Goal: Check status: Check status

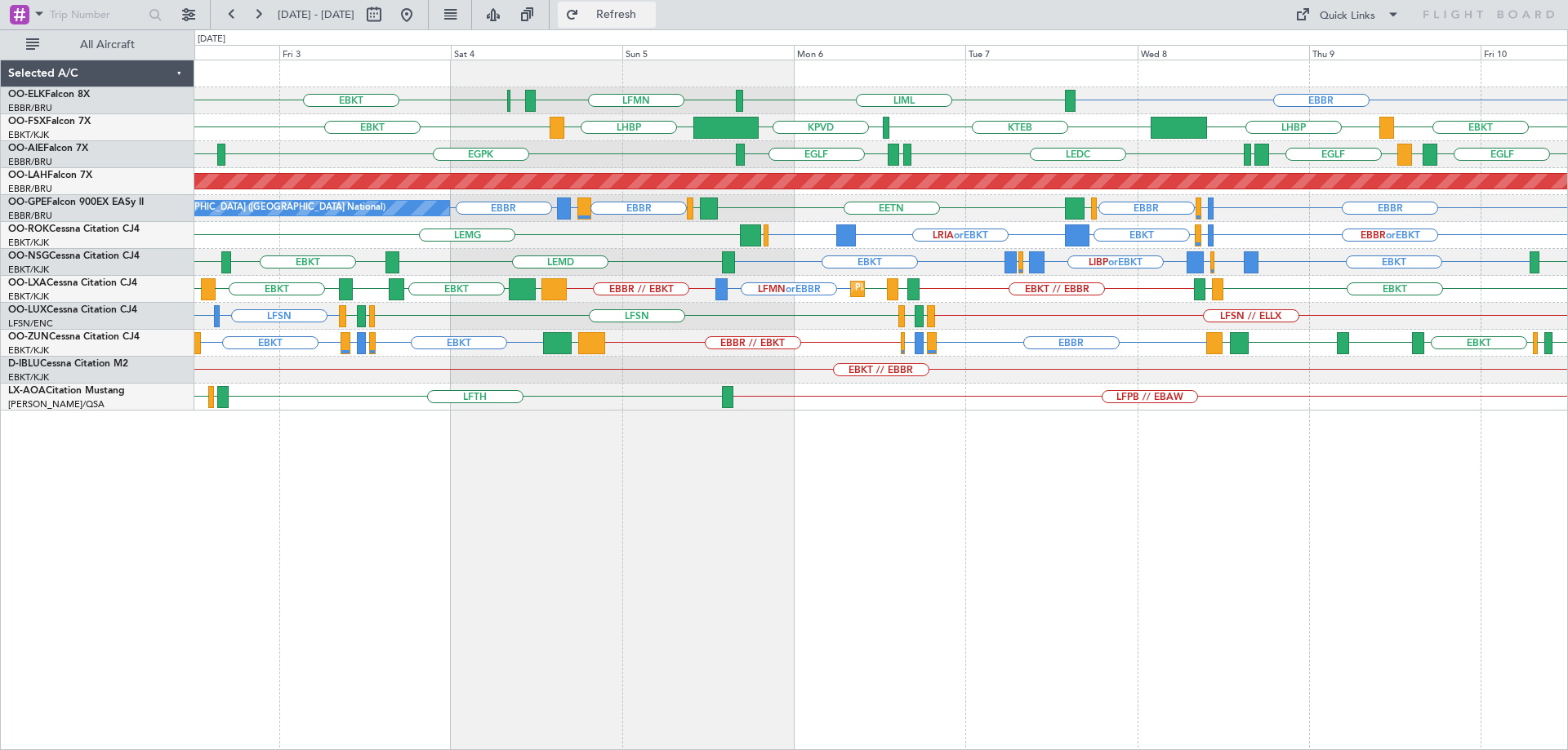
click at [638, 17] on span "Refresh" at bounding box center [616, 15] width 69 height 11
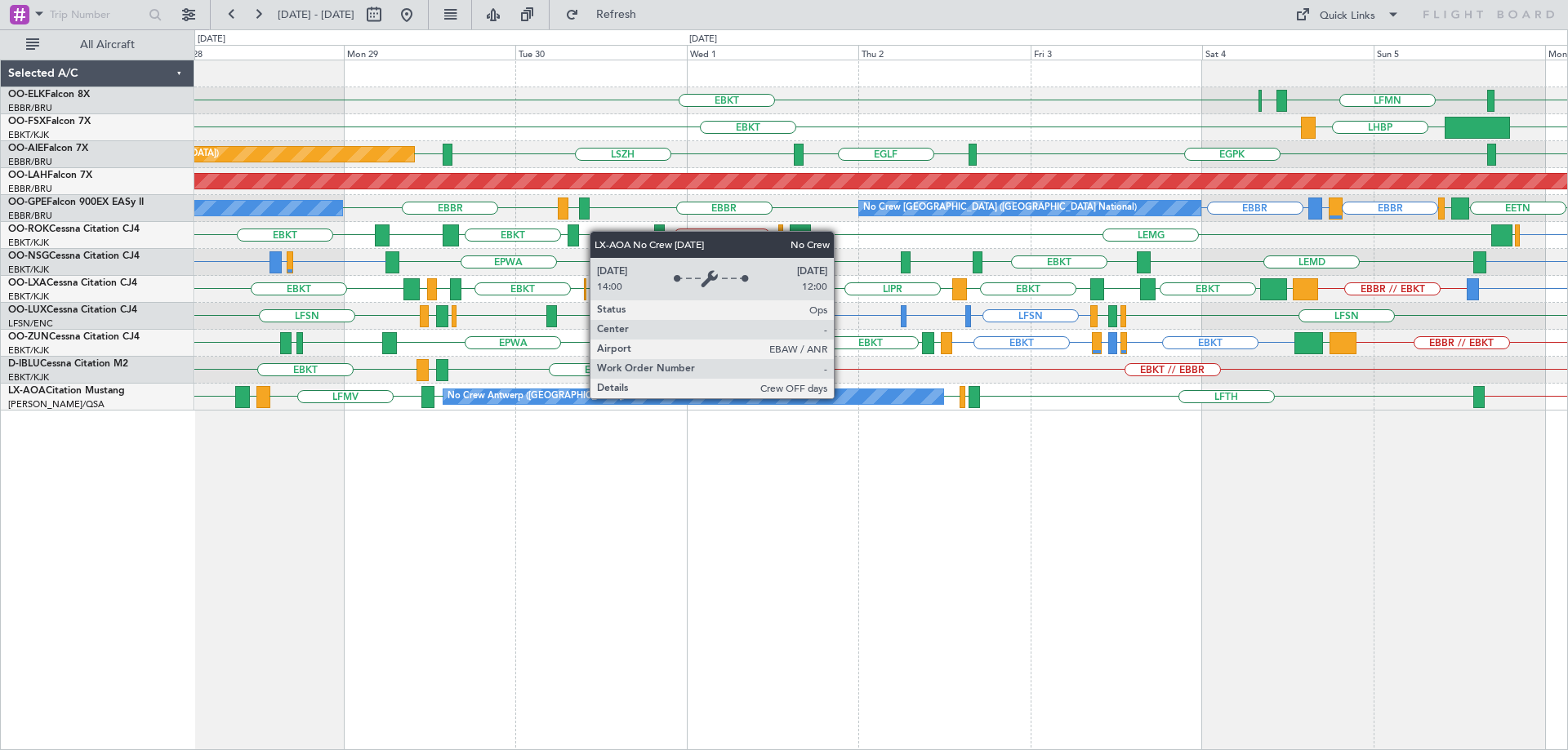
click at [842, 398] on div "No Crew Antwerp ([GEOGRAPHIC_DATA])" at bounding box center [693, 397] width 500 height 15
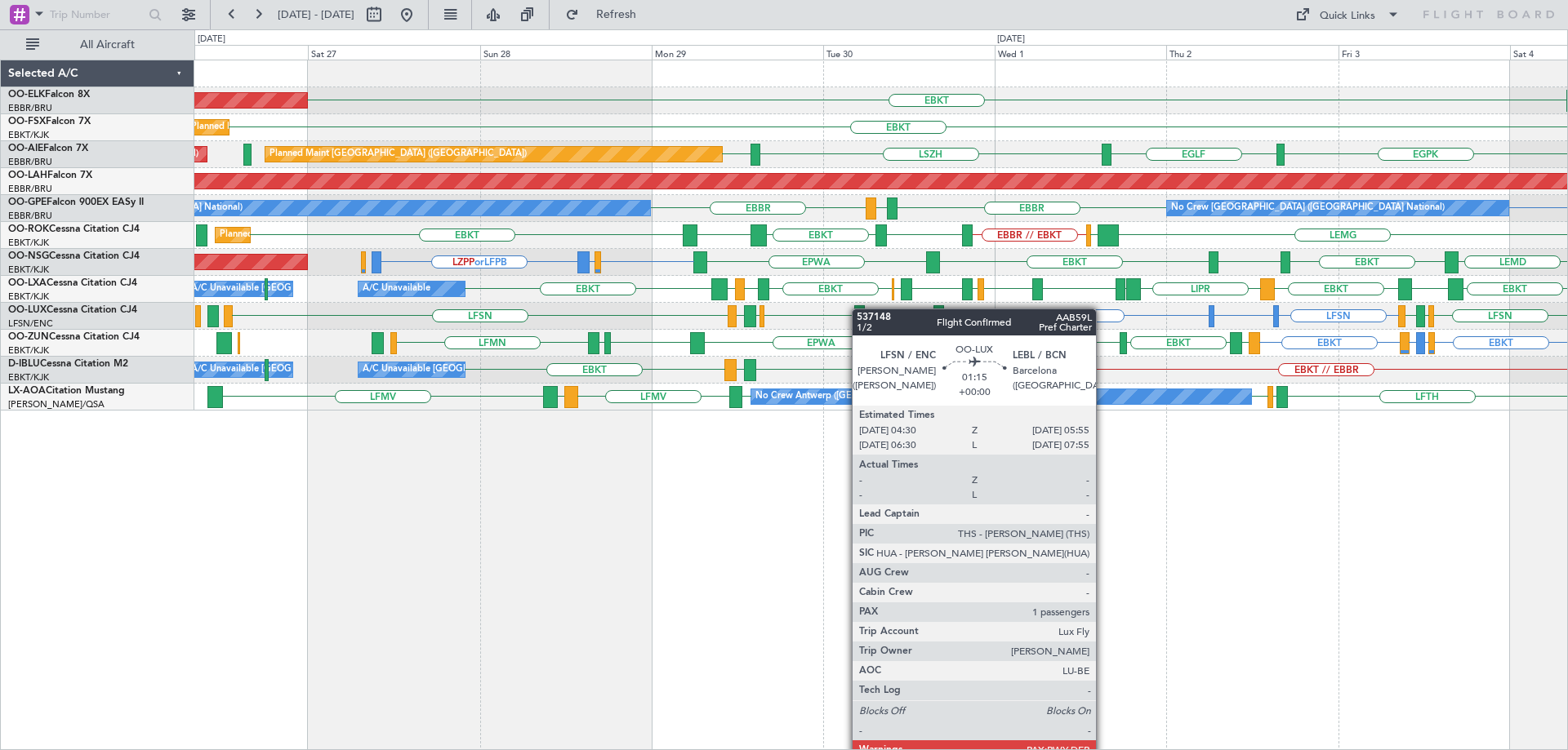
click at [860, 308] on div at bounding box center [860, 317] width 11 height 22
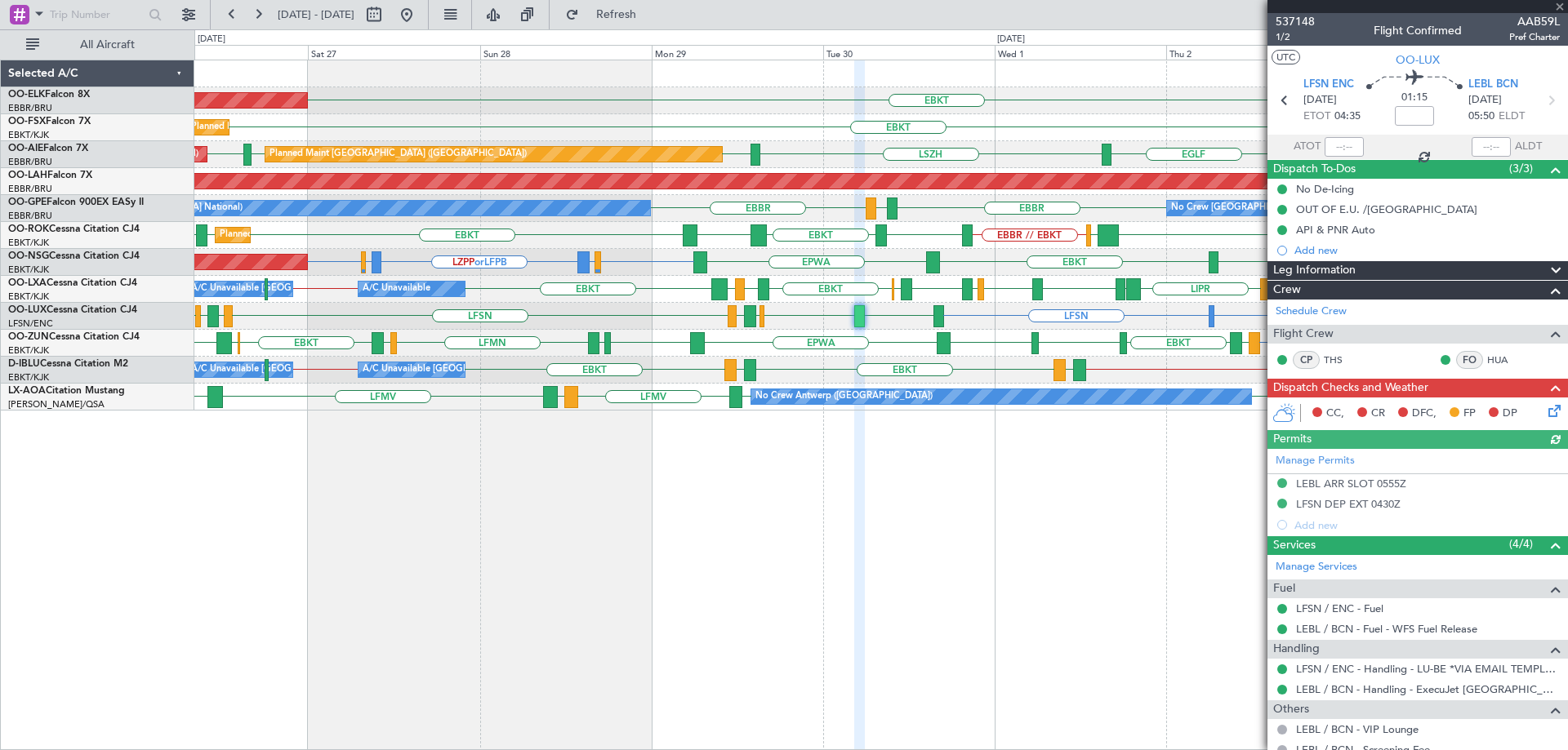
click at [1559, 4] on div at bounding box center [1418, 6] width 300 height 13
click at [1558, 4] on span at bounding box center [1560, 7] width 17 height 15
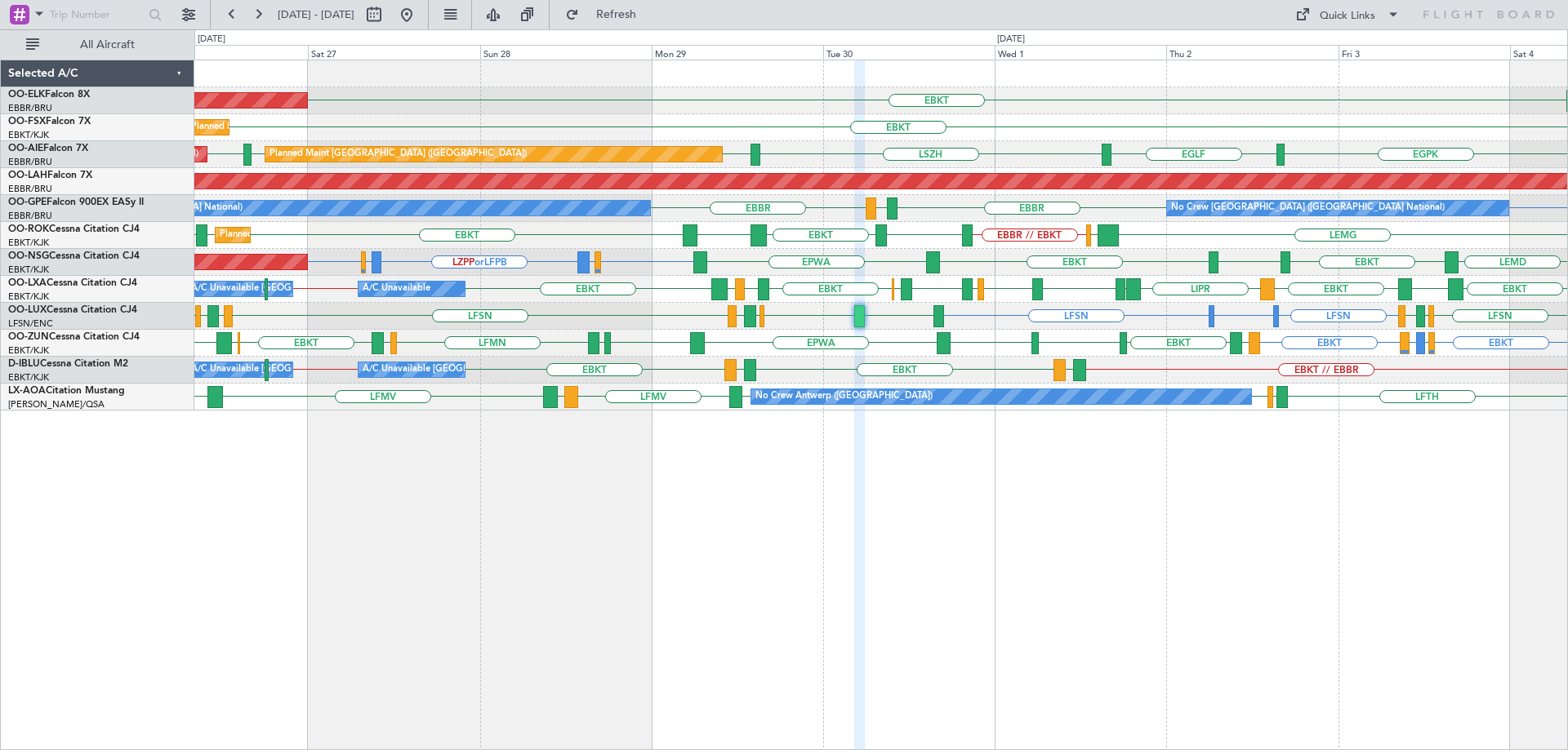
type input "0"
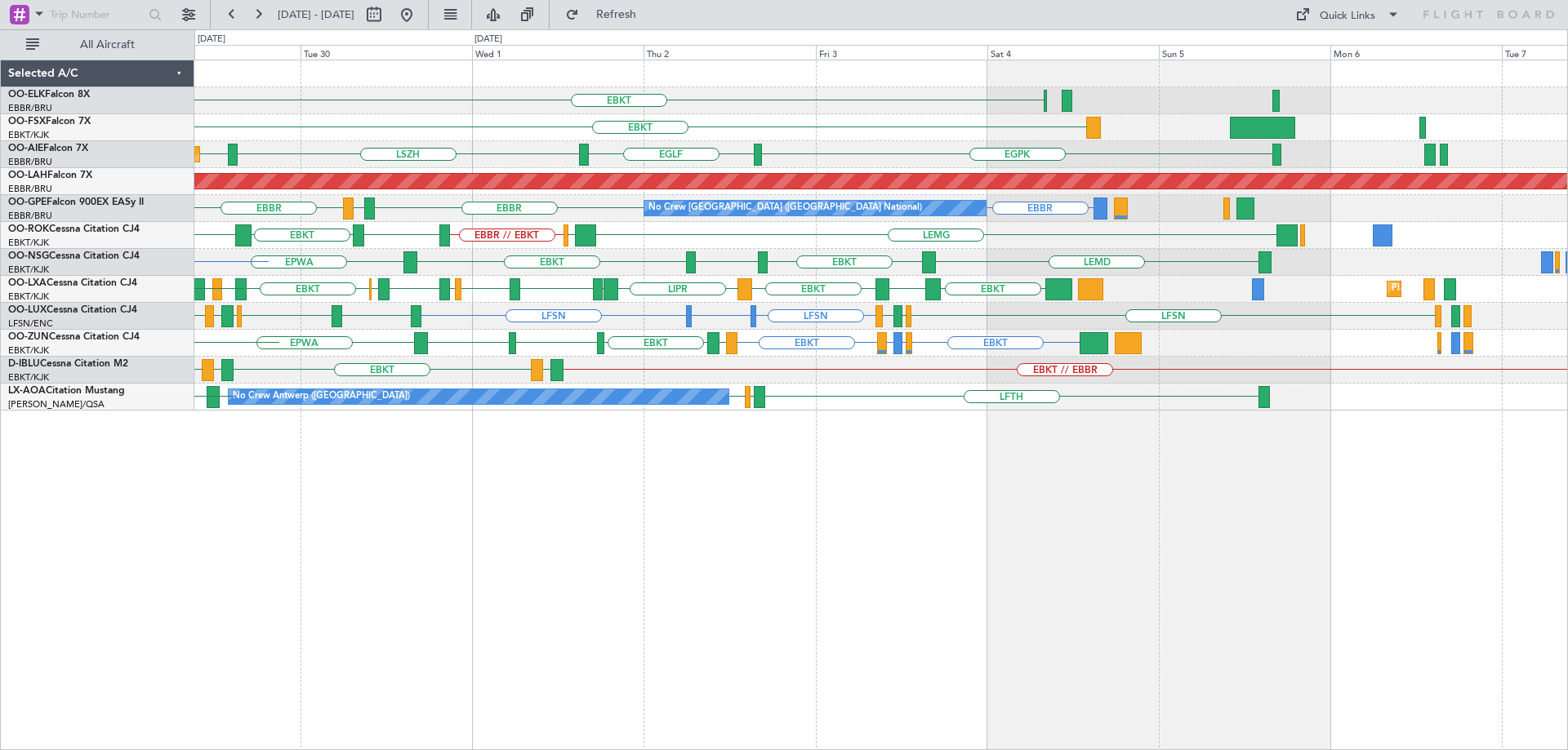
click at [504, 311] on div "EBKT EBKT [GEOGRAPHIC_DATA] [GEOGRAPHIC_DATA] [GEOGRAPHIC_DATA] [GEOGRAPHIC_DAT…" at bounding box center [880, 236] width 1373 height 351
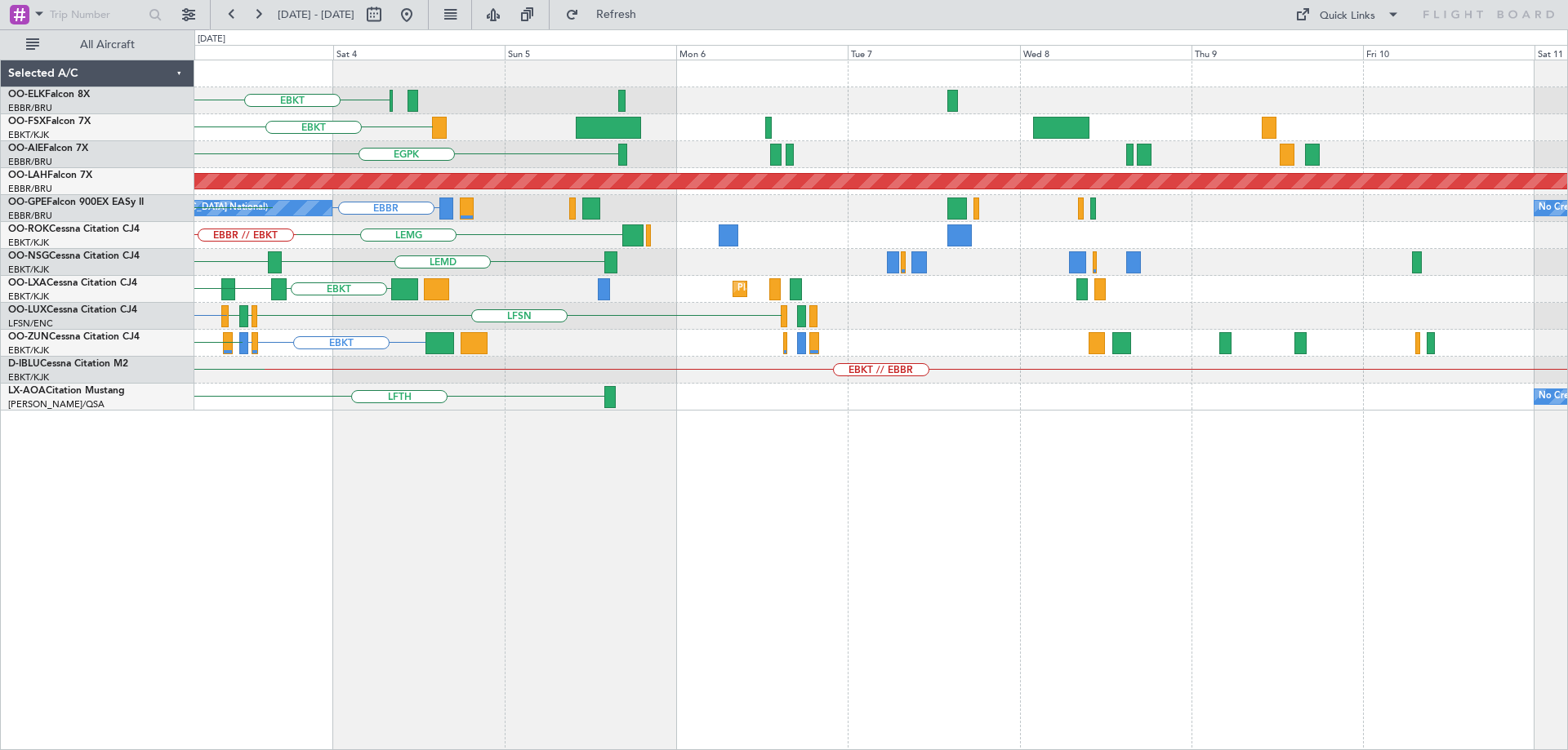
click at [757, 331] on div "EBKT EBKT [GEOGRAPHIC_DATA] [GEOGRAPHIC_DATA] [GEOGRAPHIC_DATA] Planned [GEOGRA…" at bounding box center [880, 236] width 1373 height 351
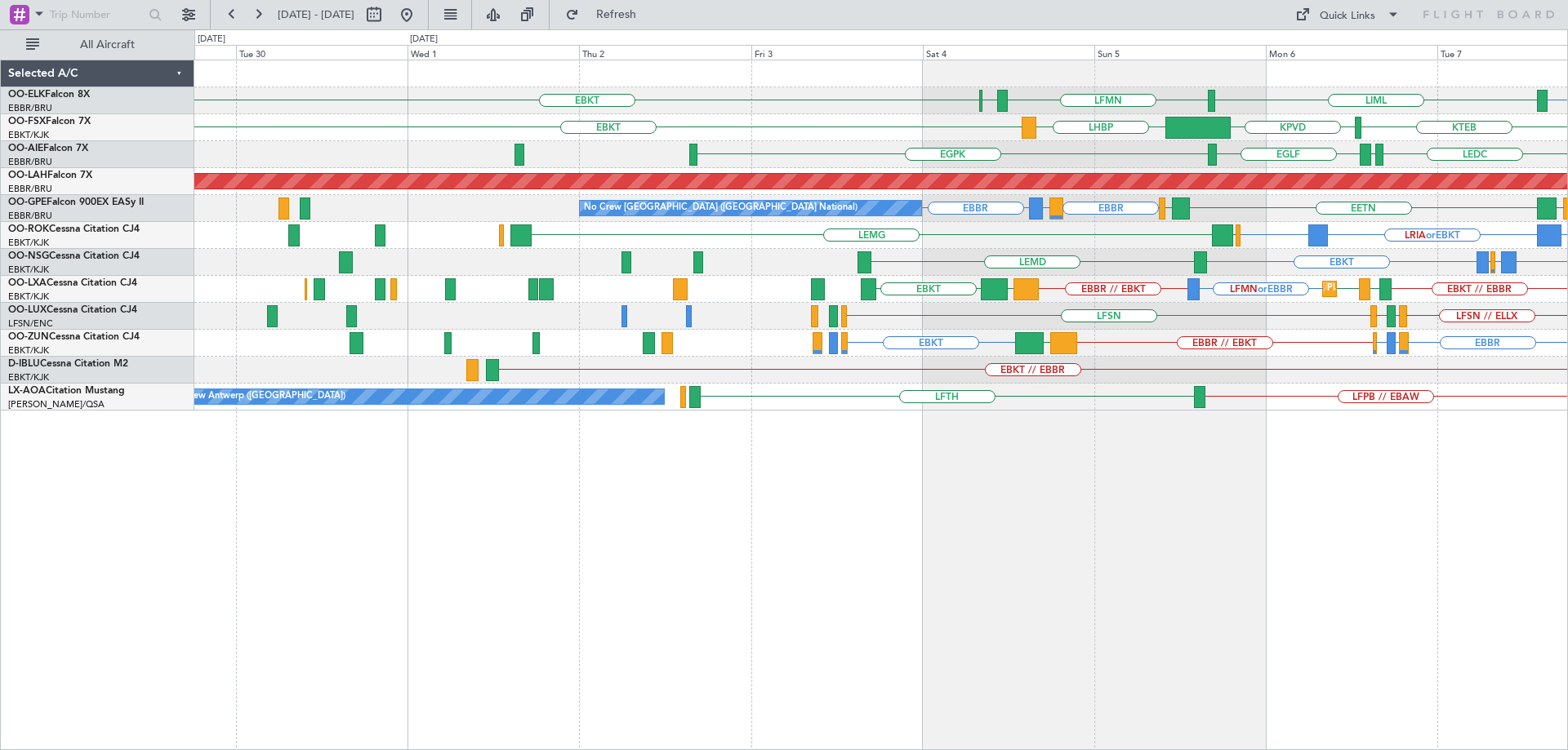
click at [1338, 309] on div "LFSN // ELLX LFMN LFPB LFSN" at bounding box center [880, 316] width 1373 height 27
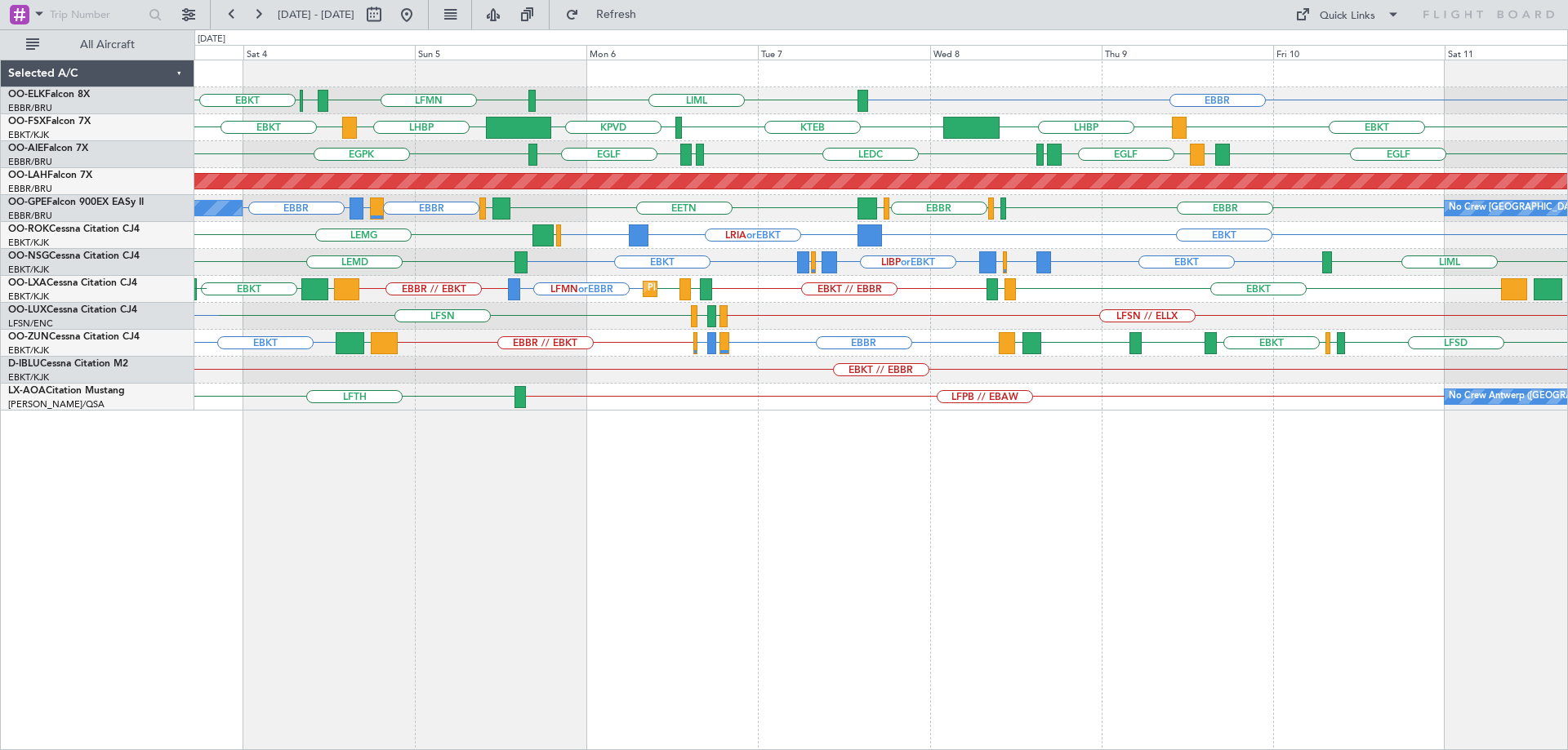
click at [1080, 224] on div "EBBR LIML EBKT LFMN [GEOGRAPHIC_DATA] EBKT LHBP KTEB EBKT KPVD LHBP [GEOGRAPHIC…" at bounding box center [880, 236] width 1373 height 351
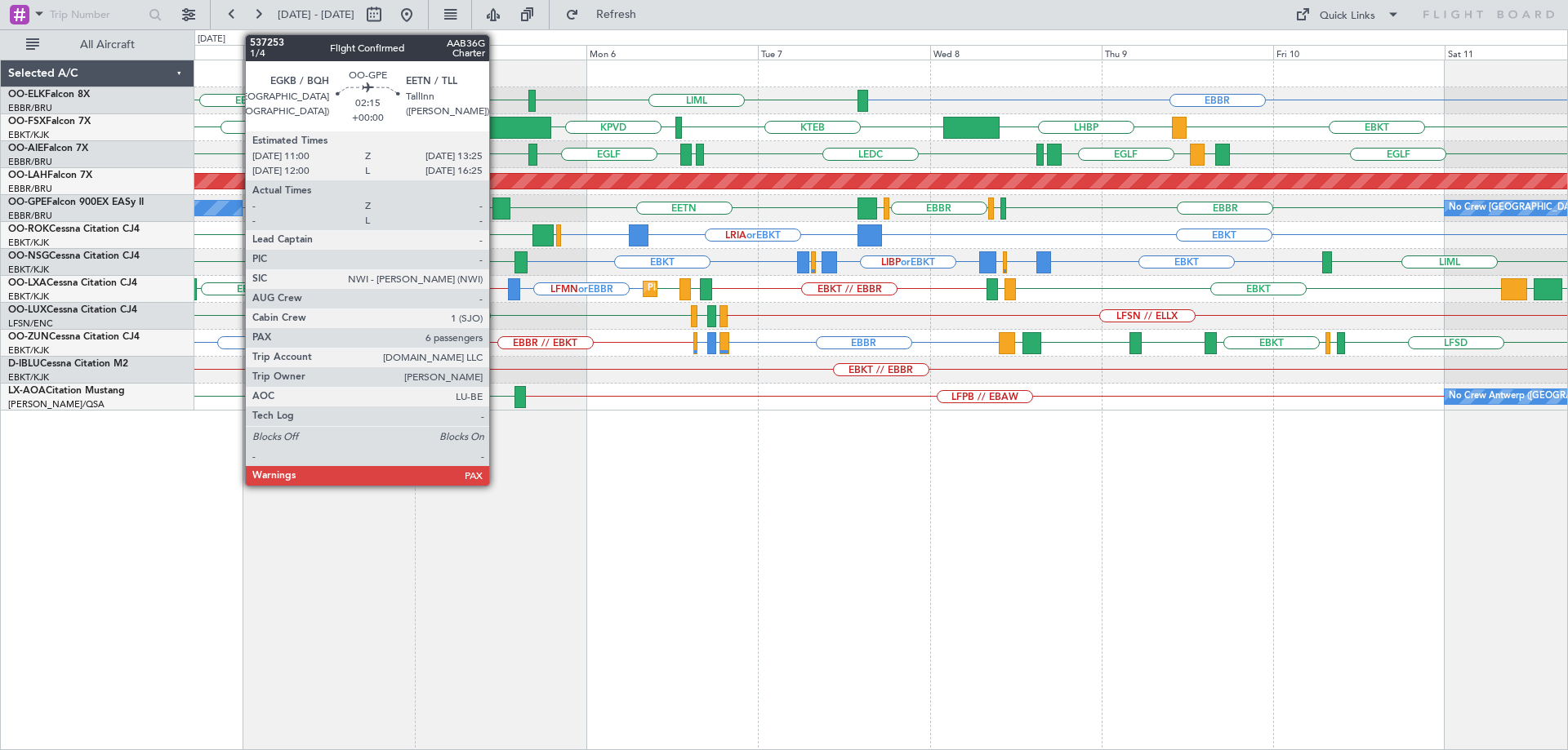
click at [496, 203] on div at bounding box center [502, 209] width 18 height 22
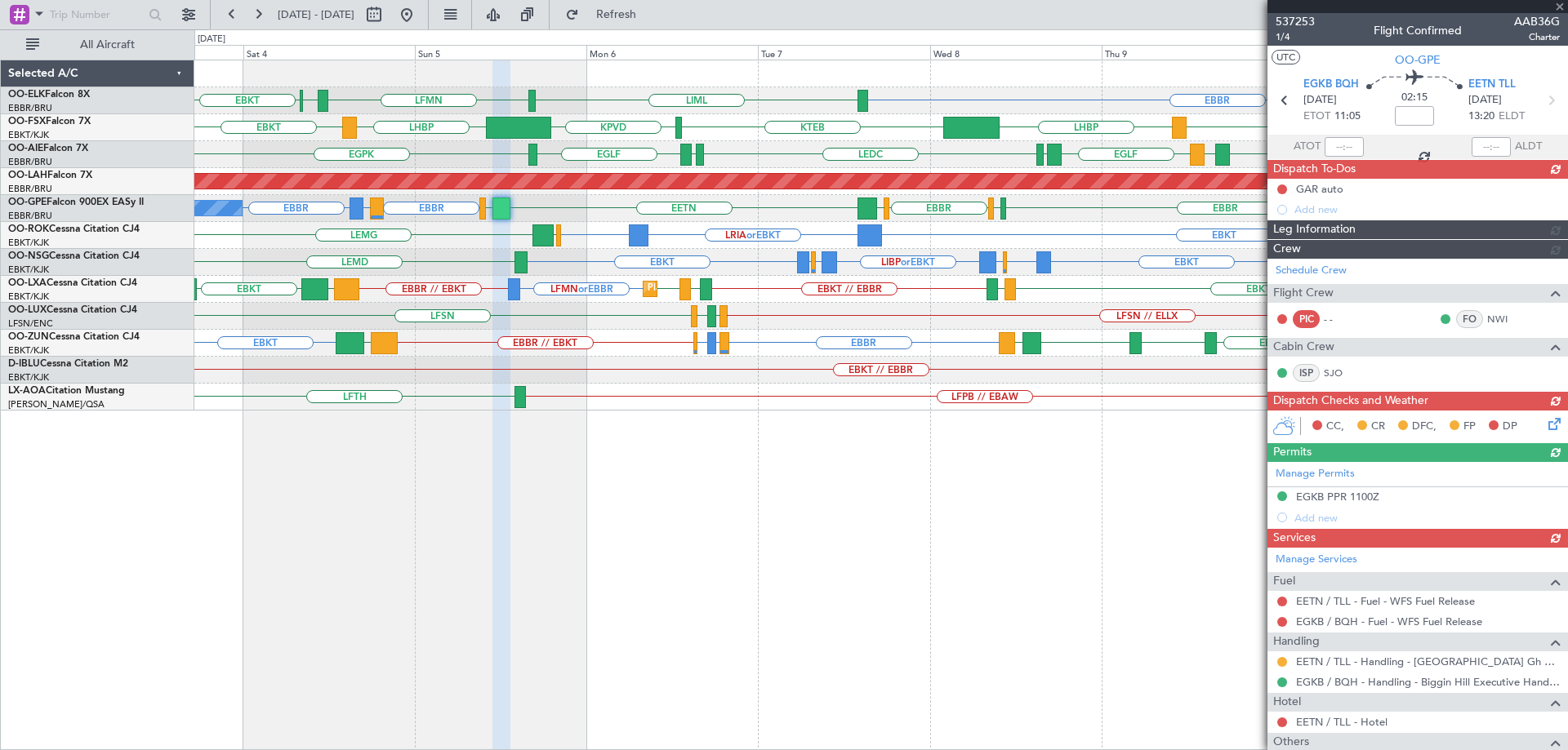
click at [1562, 2] on div at bounding box center [1418, 6] width 300 height 13
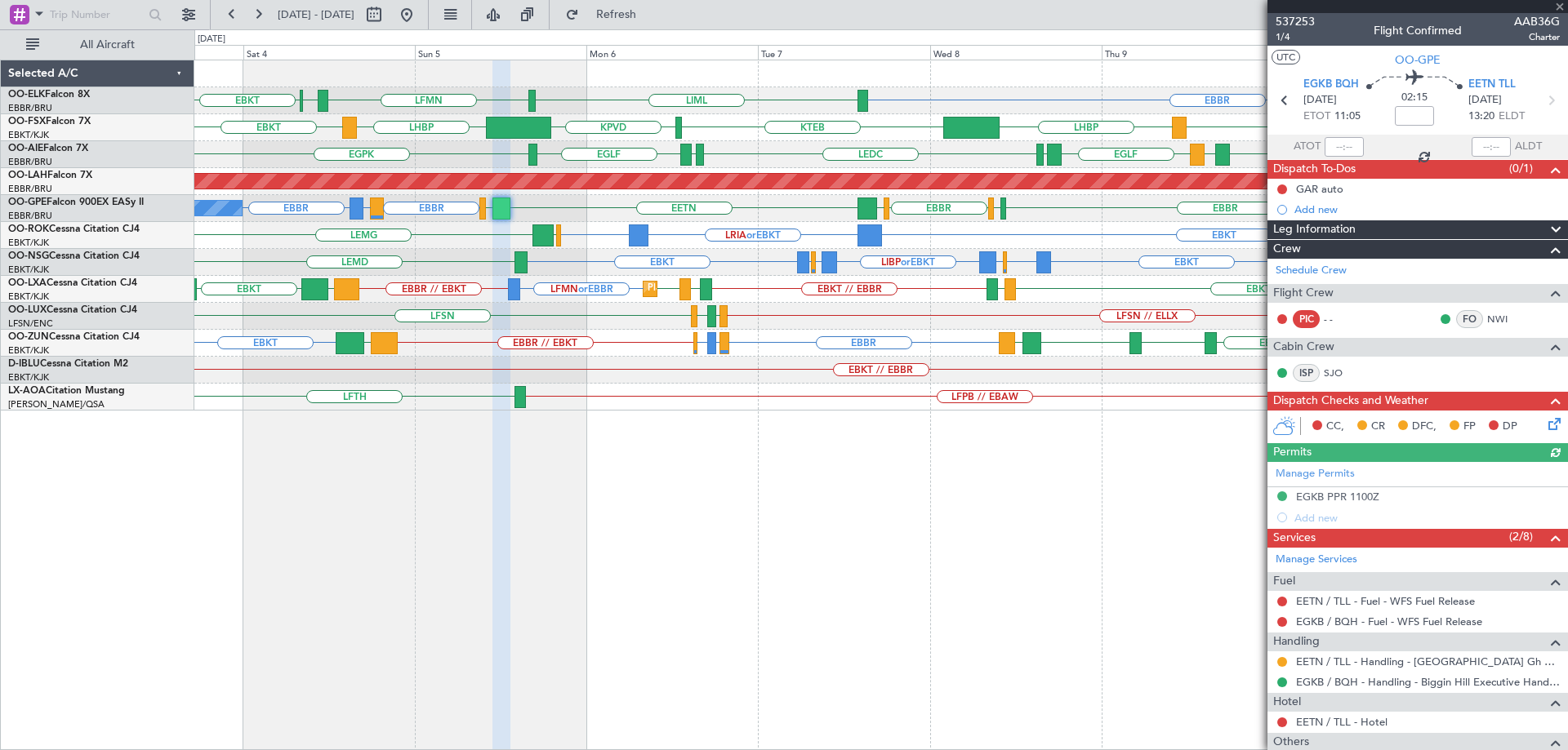
click at [1559, 6] on div at bounding box center [1418, 6] width 300 height 13
click at [1563, 4] on span at bounding box center [1560, 7] width 17 height 15
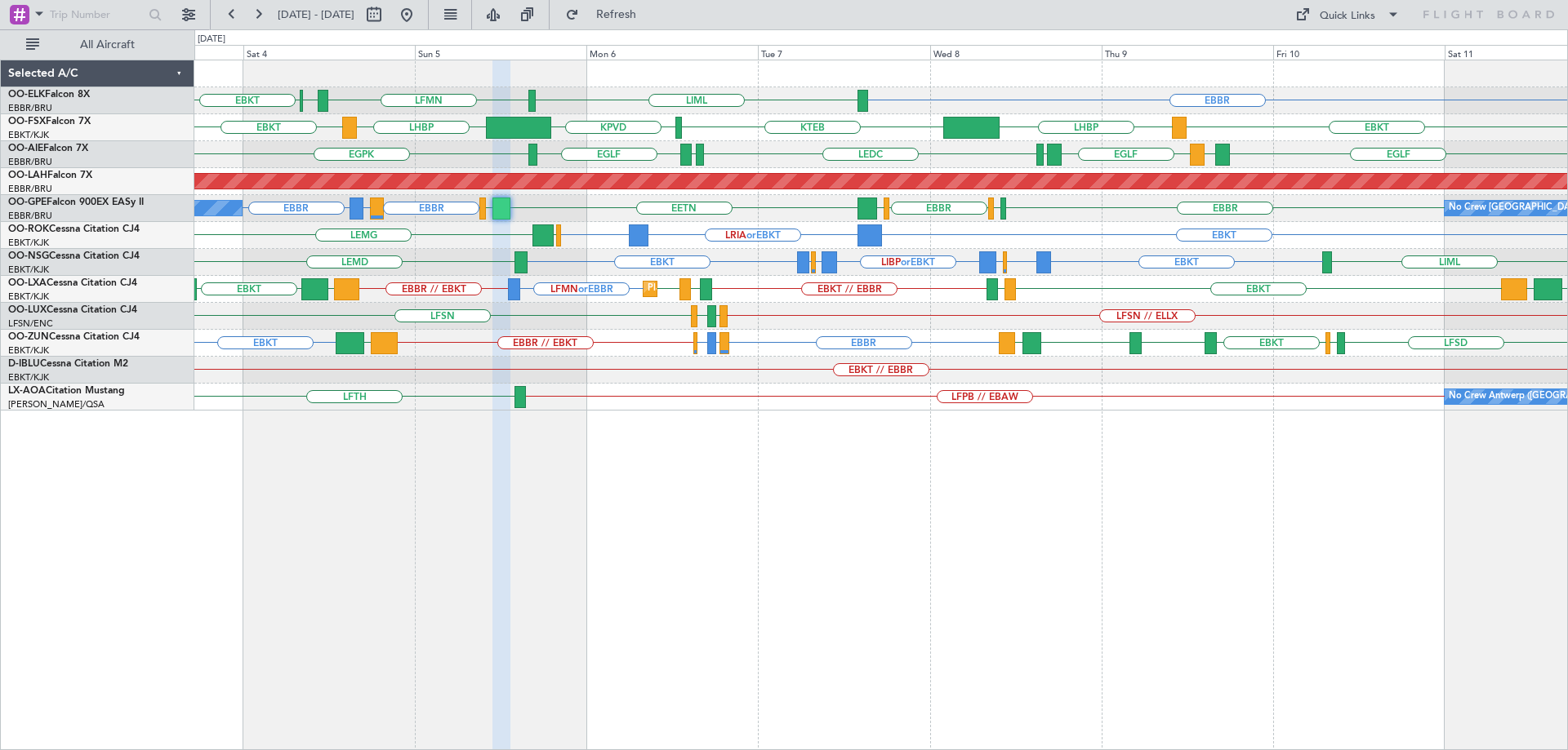
type input "0"
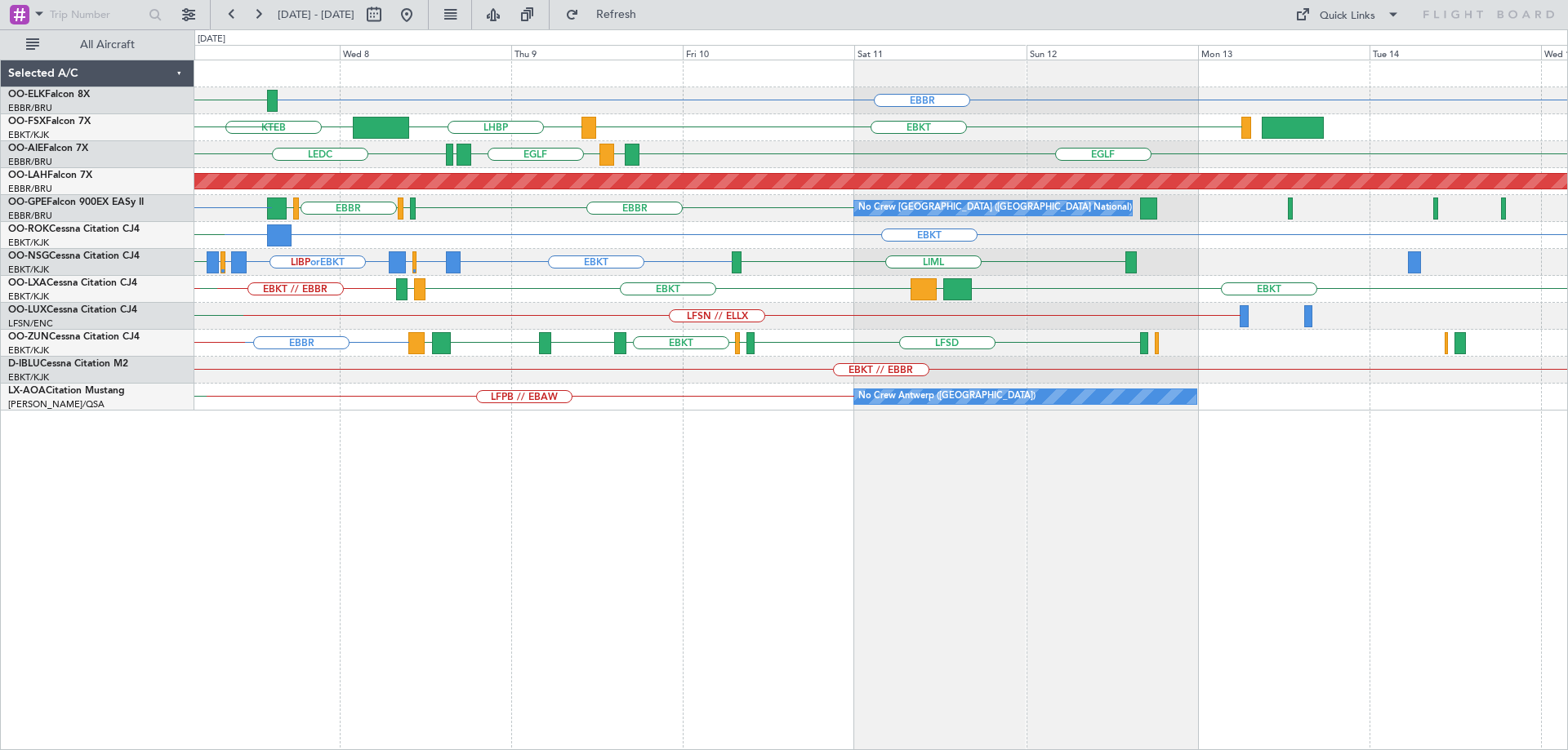
click at [665, 265] on div "EBBR LIML LIMZ 09:00 Z [PERSON_NAME] 20:35 Z LFMN KTEB EBKT LHBP KPVD LHBP LEDC…" at bounding box center [880, 236] width 1373 height 351
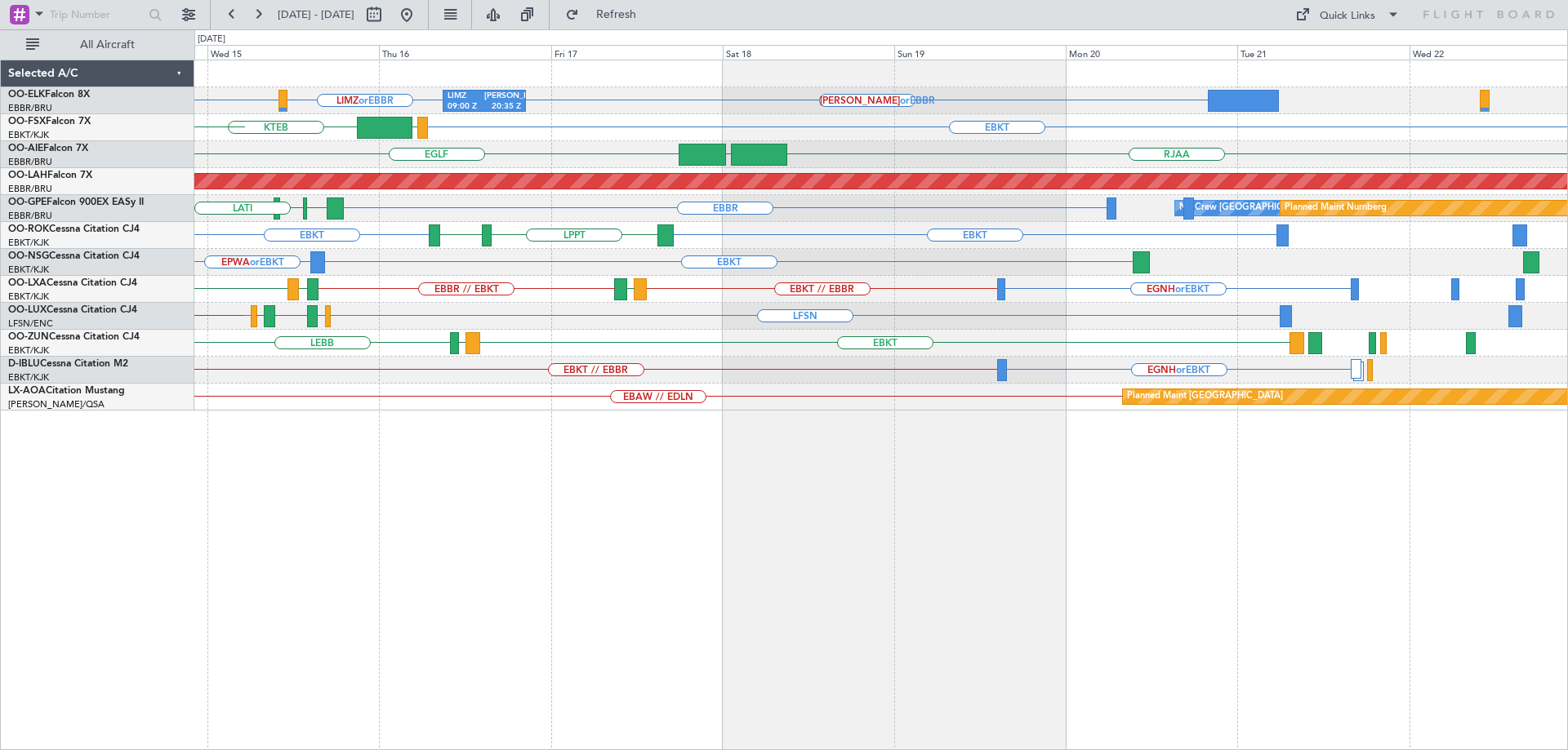
click at [877, 262] on div "LIMZ 09:00 Z [PERSON_NAME] 20:35 Z [PERSON_NAME] or [GEOGRAPHIC_DATA] LIMZ or E…" at bounding box center [880, 236] width 1373 height 351
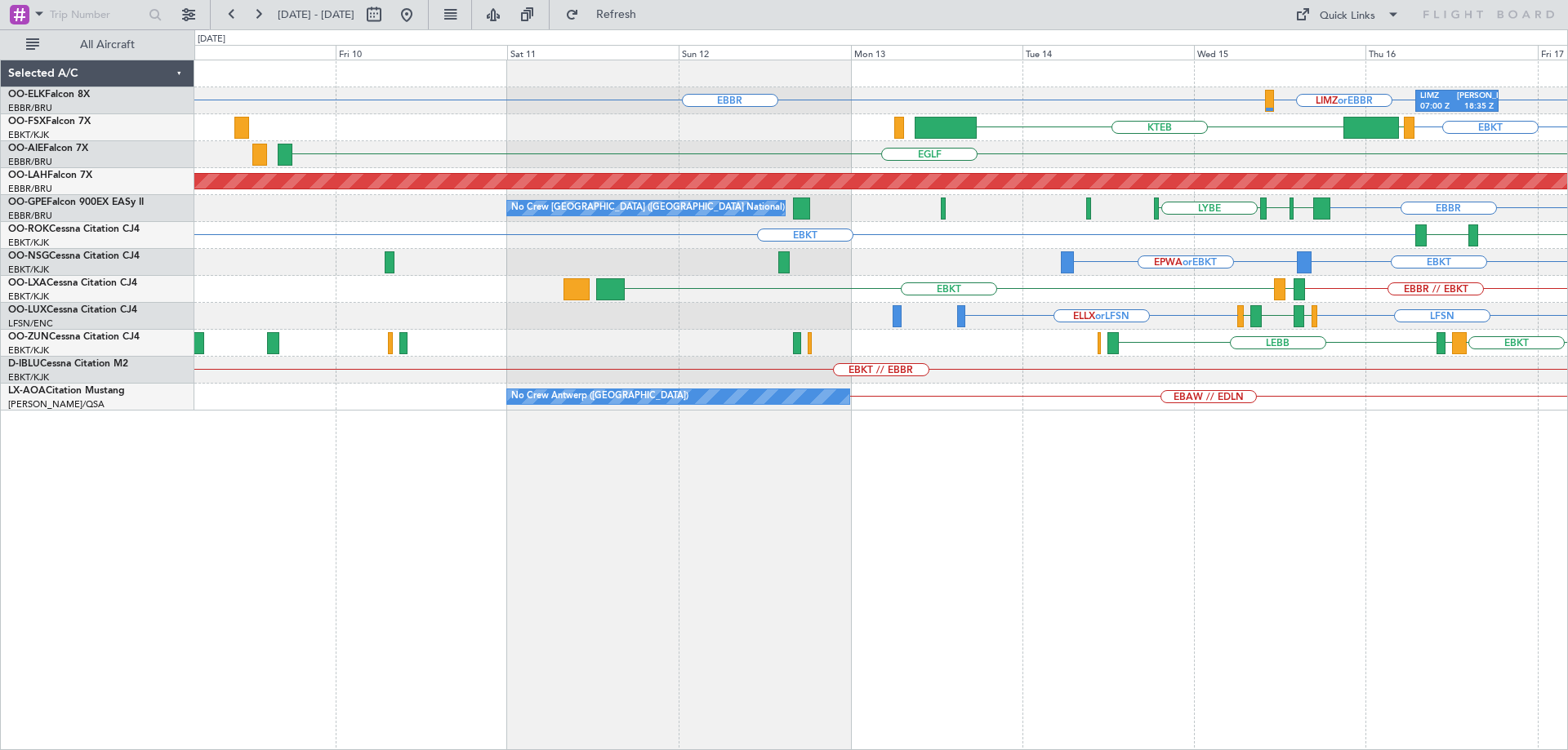
click at [1510, 351] on div "[PERSON_NAME] or EBBR LIMZ or EBBR [GEOGRAPHIC_DATA] LIMZ 07:00 Z [PERSON_NAME]…" at bounding box center [880, 236] width 1373 height 351
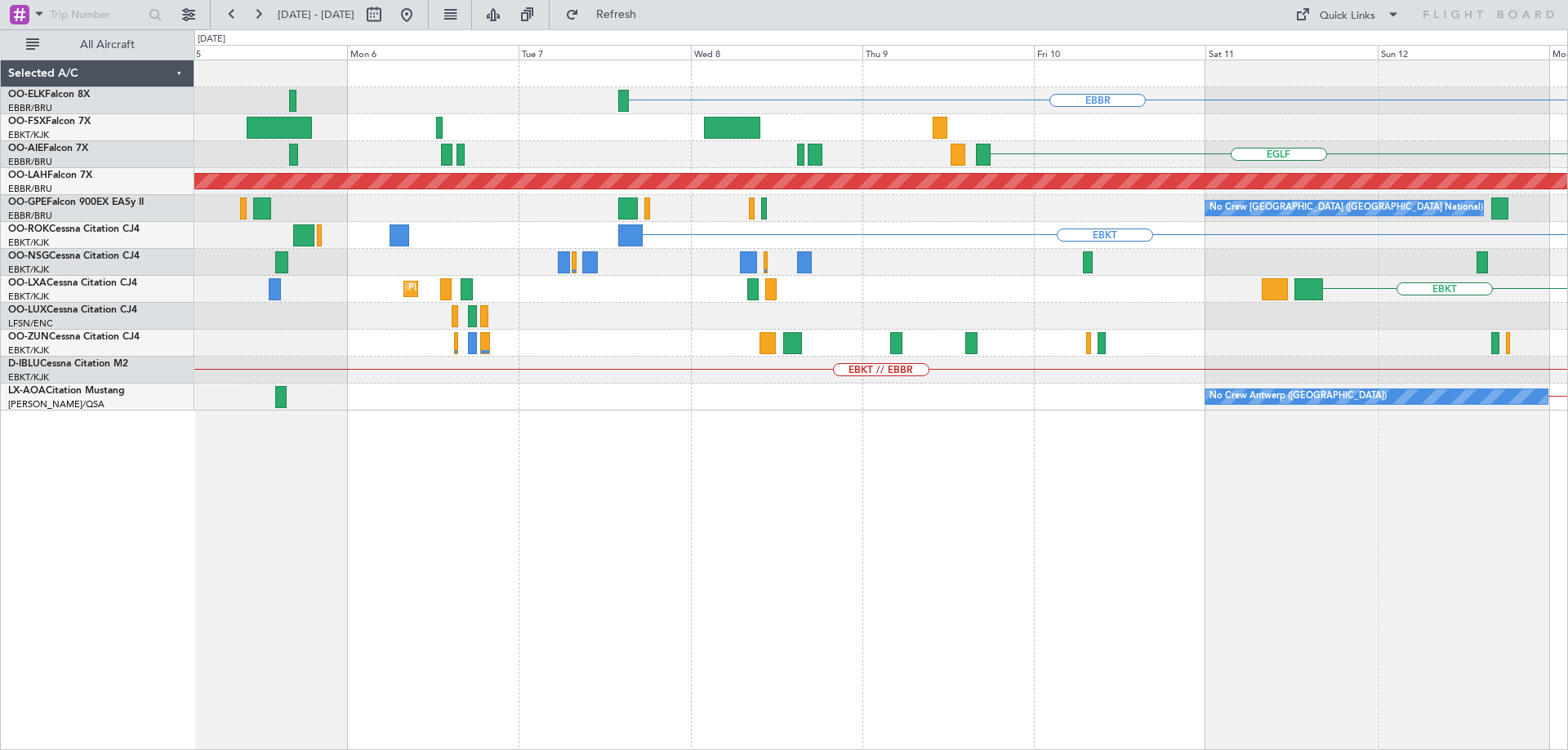
click at [1559, 327] on div "EBBR KTEB [GEOGRAPHIC_DATA] Planned [GEOGRAPHIC_DATA][PERSON_NAME]-[GEOGRAPHIC_…" at bounding box center [880, 236] width 1373 height 351
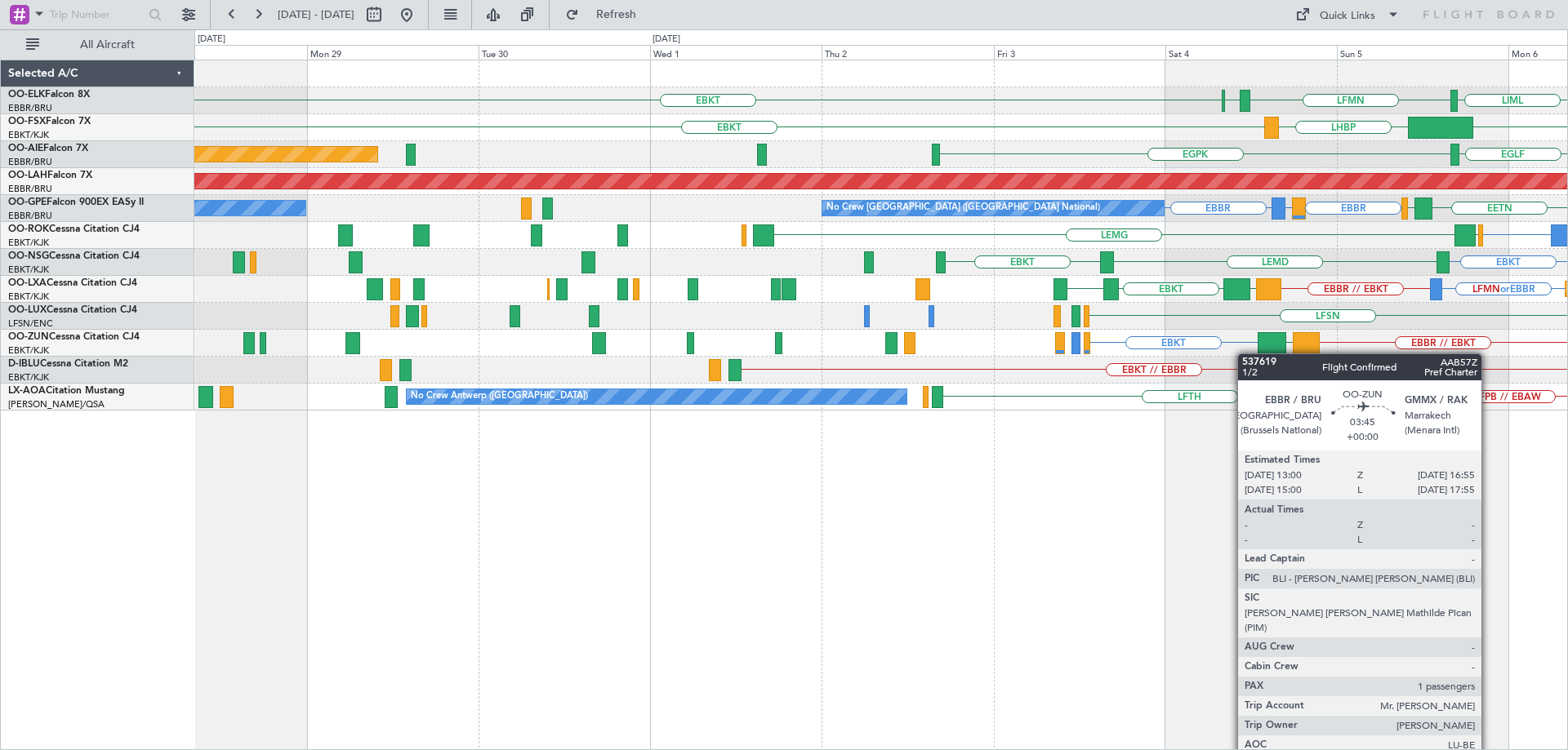
click at [1428, 346] on div "LIML EBKT LFMN [GEOGRAPHIC_DATA] [GEOGRAPHIC_DATA] Planned Maint [GEOGRAPHIC_DA…" at bounding box center [880, 236] width 1373 height 351
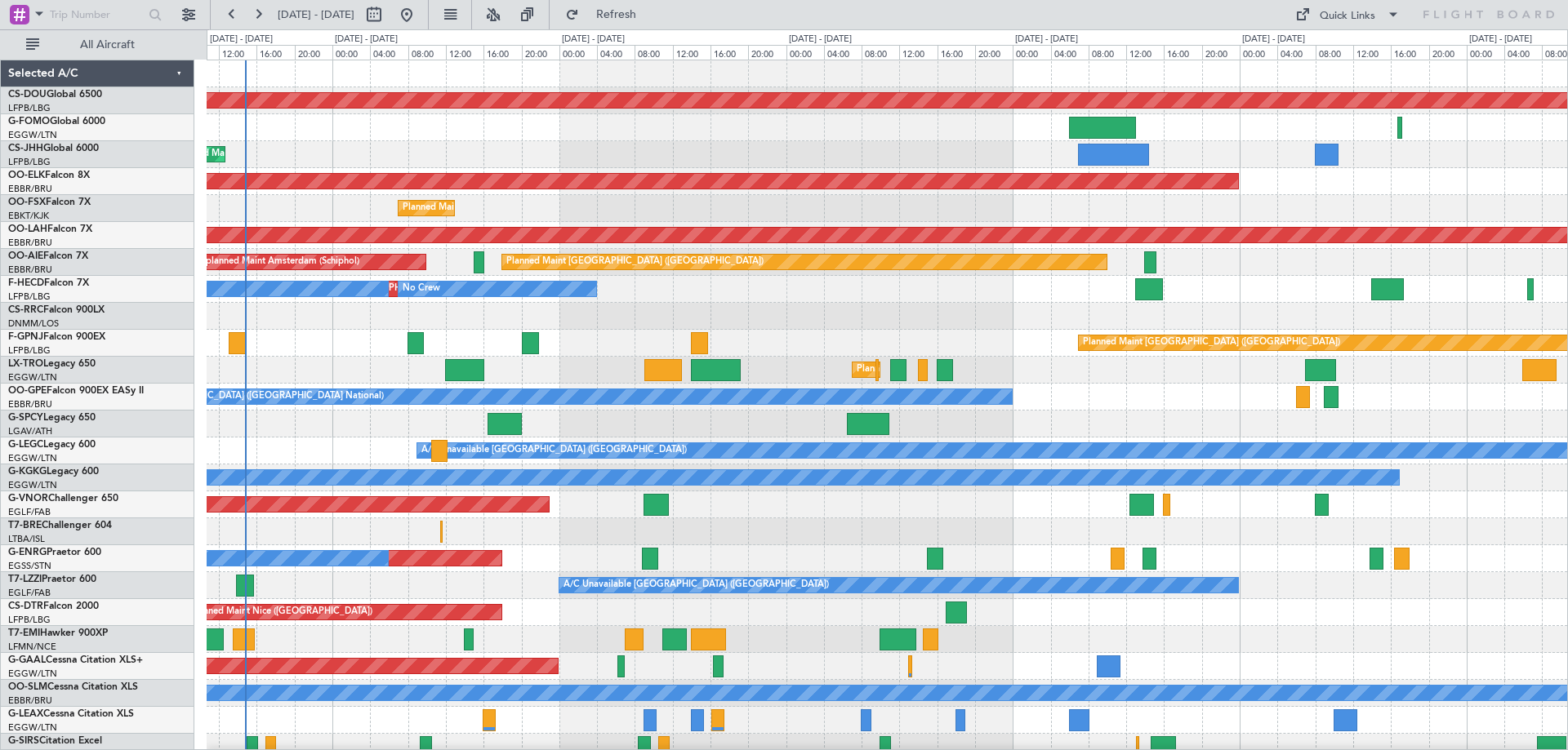
click at [676, 431] on div "Planned Maint London ([GEOGRAPHIC_DATA]) Planned Maint [GEOGRAPHIC_DATA] ([GEOG…" at bounding box center [887, 532] width 1361 height 943
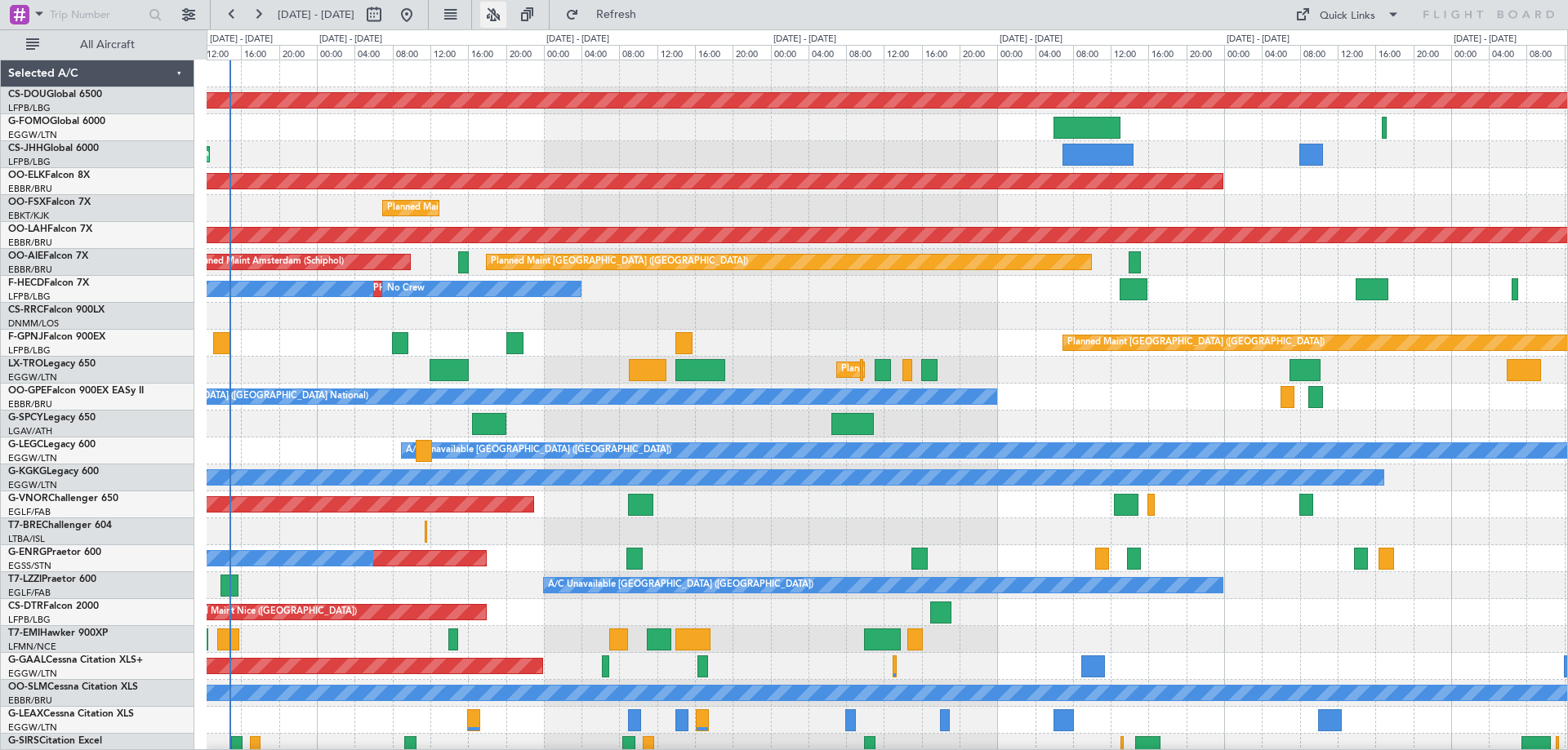
click at [506, 19] on button at bounding box center [494, 15] width 26 height 26
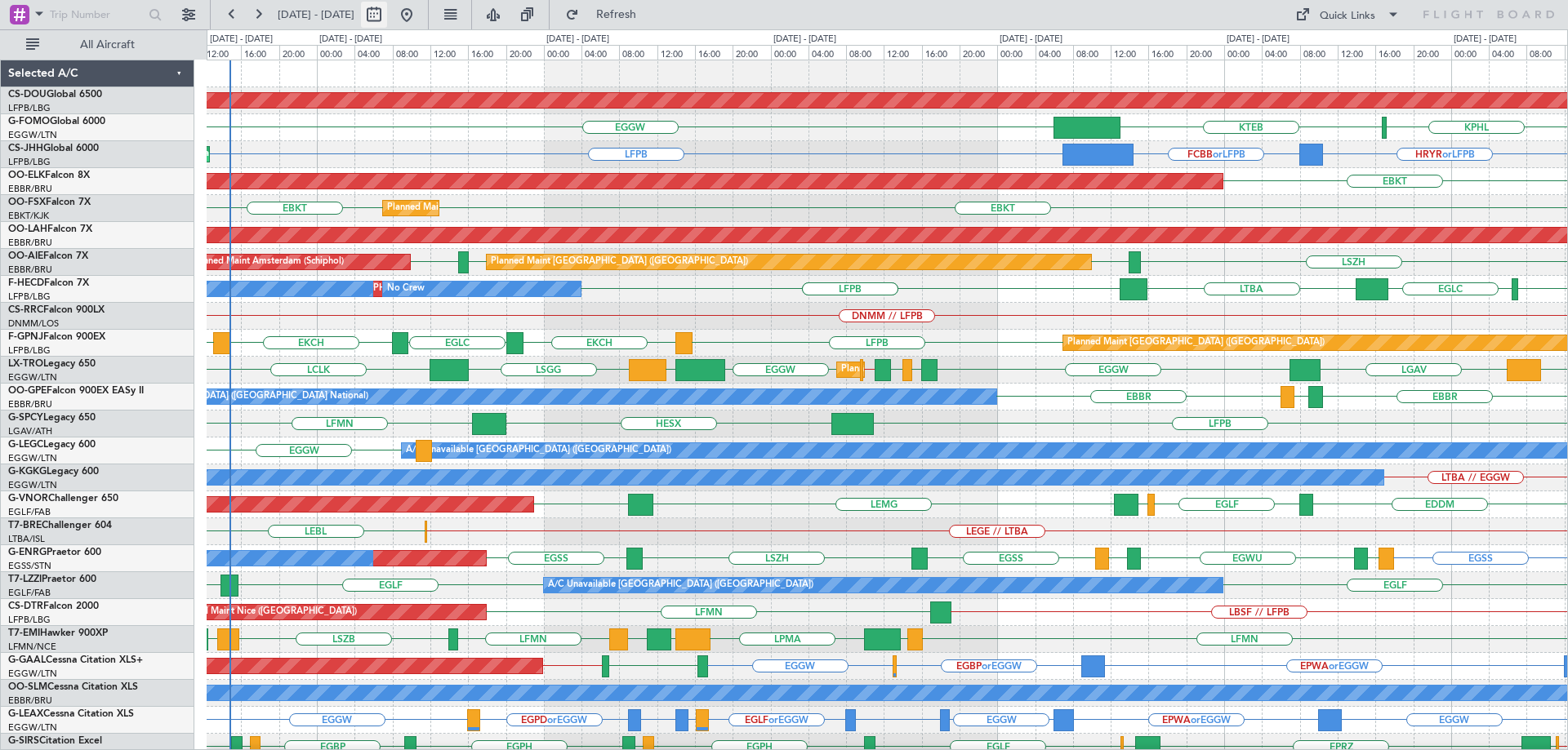
click at [387, 11] on button at bounding box center [374, 15] width 26 height 26
select select "9"
select select "2025"
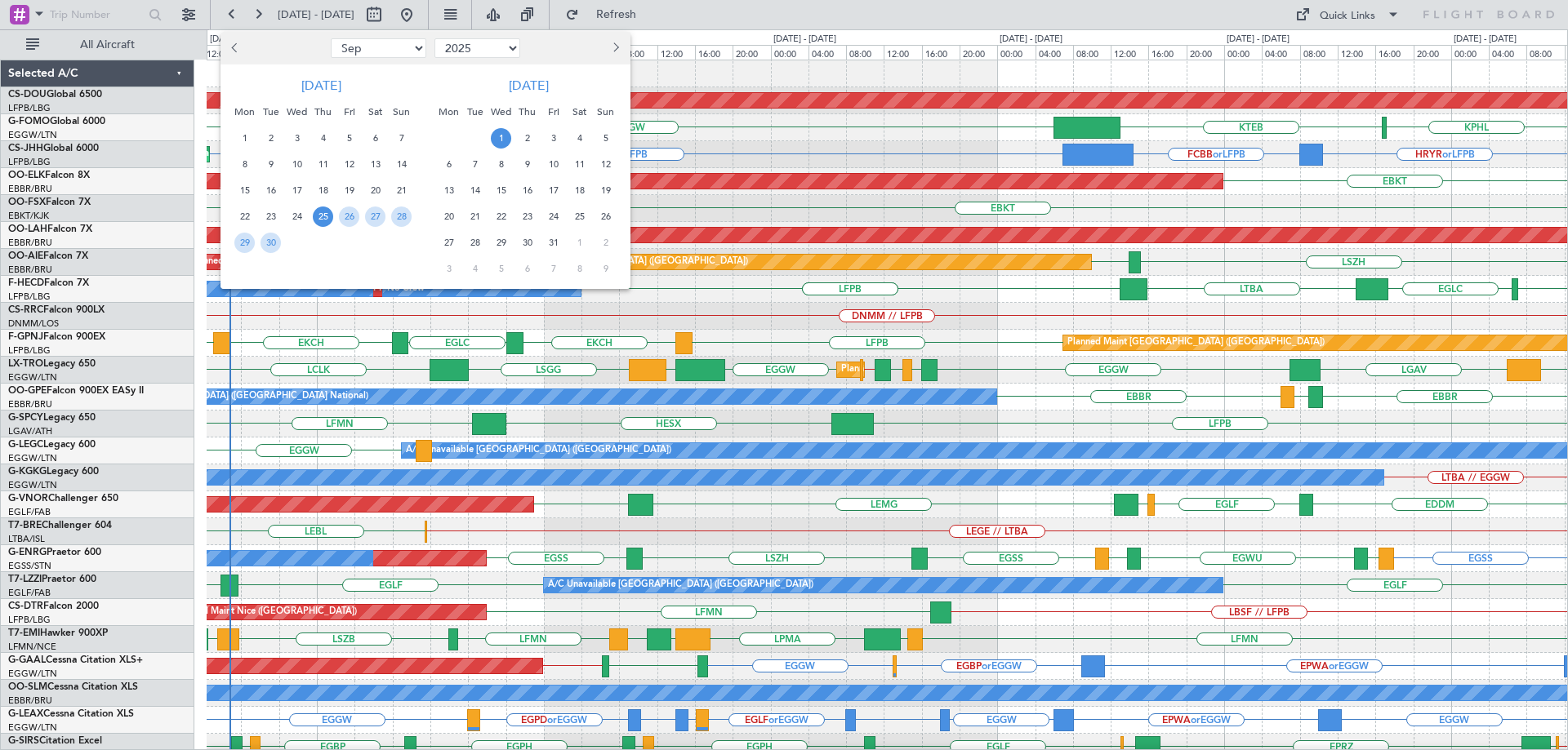
click at [325, 218] on span "25" at bounding box center [323, 216] width 20 height 20
click at [530, 133] on span "2" at bounding box center [528, 138] width 20 height 20
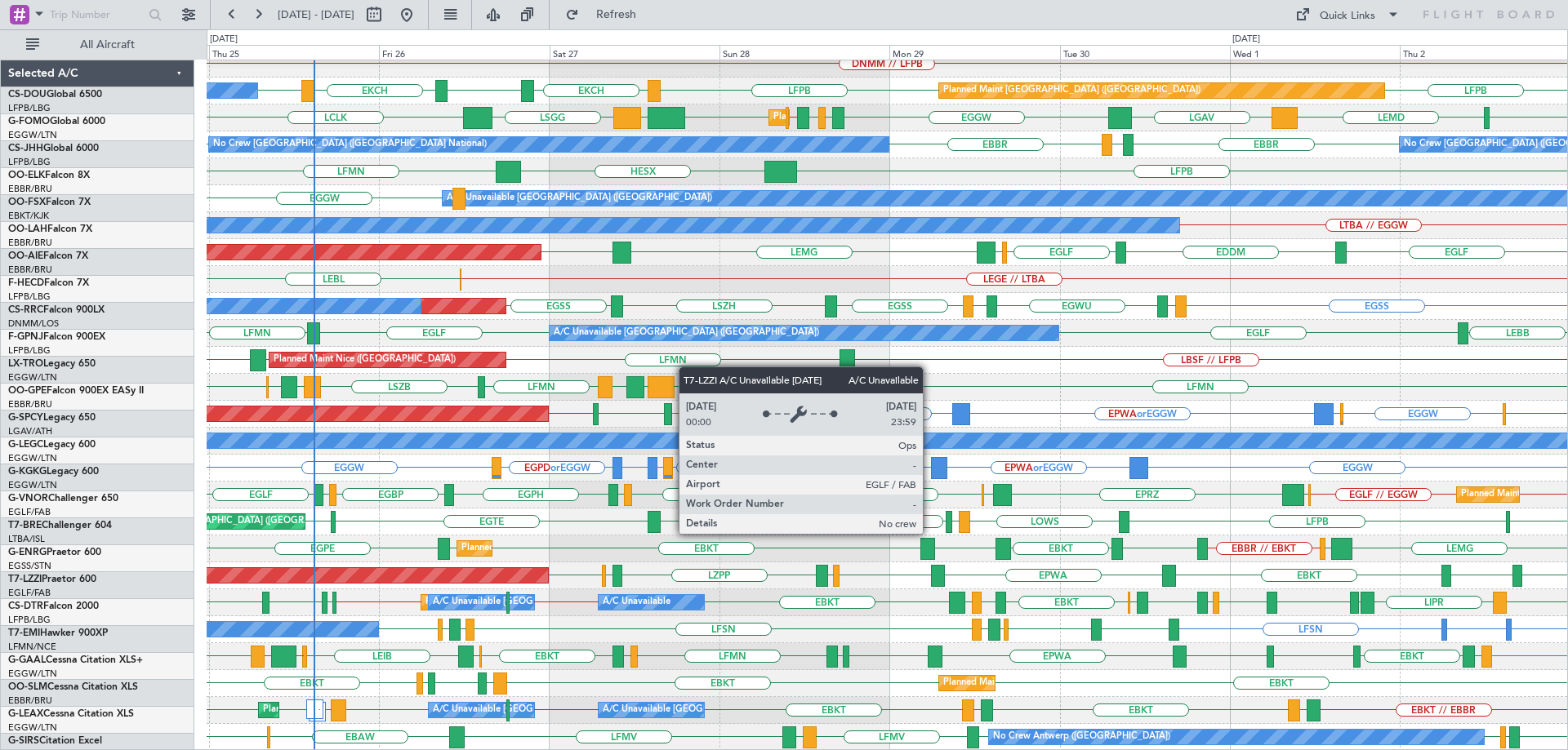
scroll to position [252, 0]
